Goal: Task Accomplishment & Management: Manage account settings

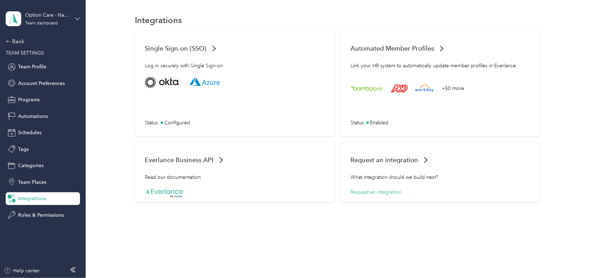
click at [76, 18] on icon at bounding box center [77, 18] width 5 height 5
click at [30, 90] on div "Log out" at bounding box center [25, 89] width 27 height 7
